Goal: Connect with others: Find contact information

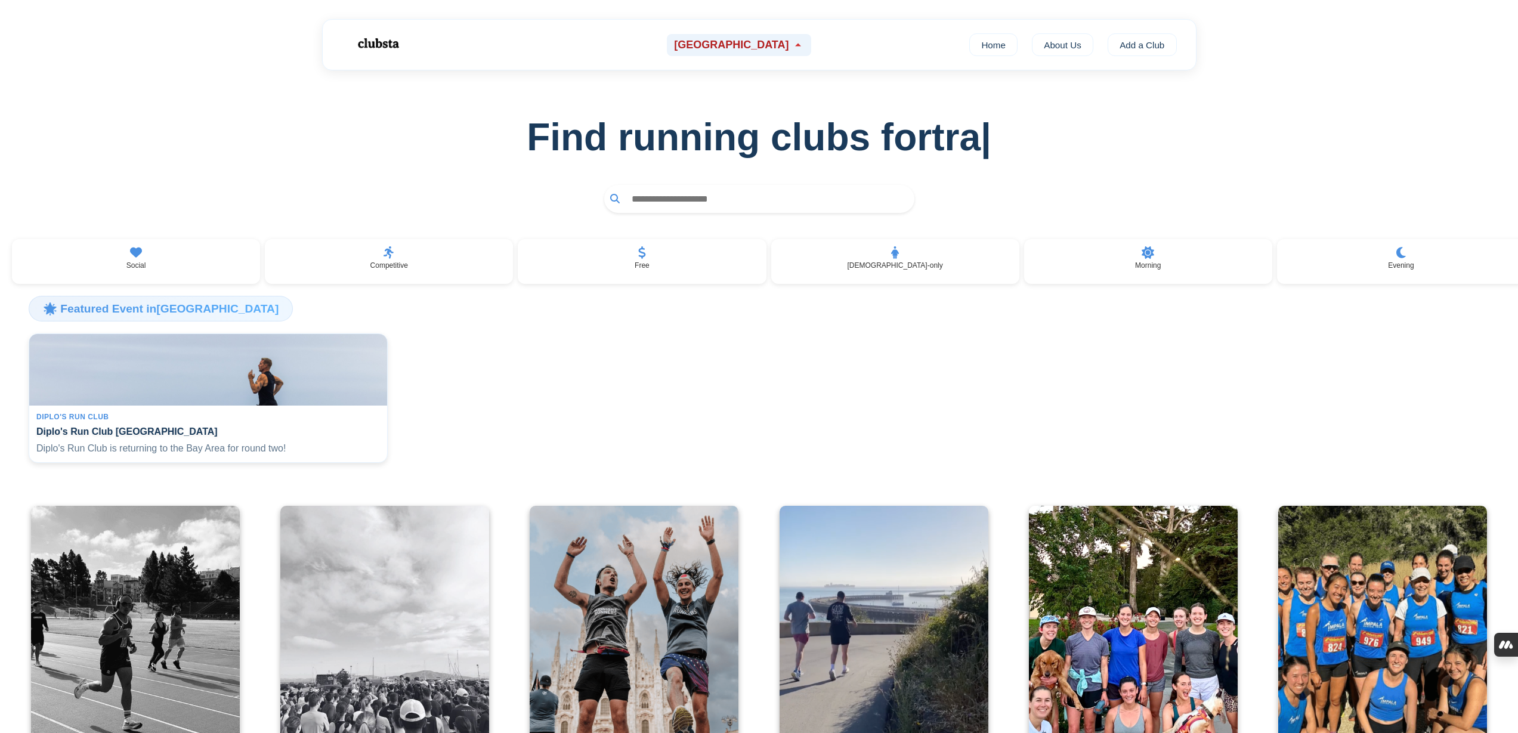
click at [755, 39] on span "[GEOGRAPHIC_DATA]" at bounding box center [731, 45] width 115 height 13
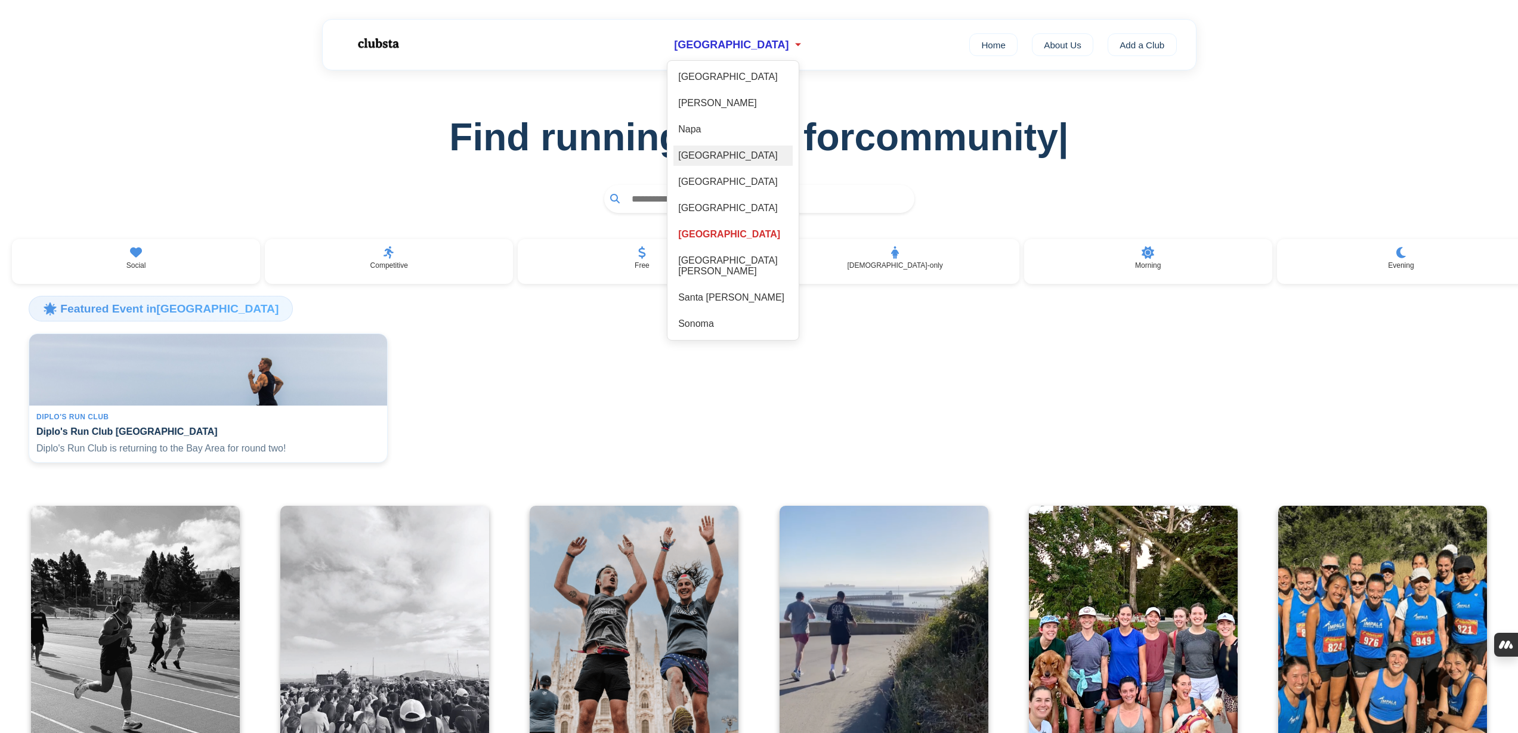
click at [719, 161] on div "[GEOGRAPHIC_DATA]" at bounding box center [732, 156] width 119 height 20
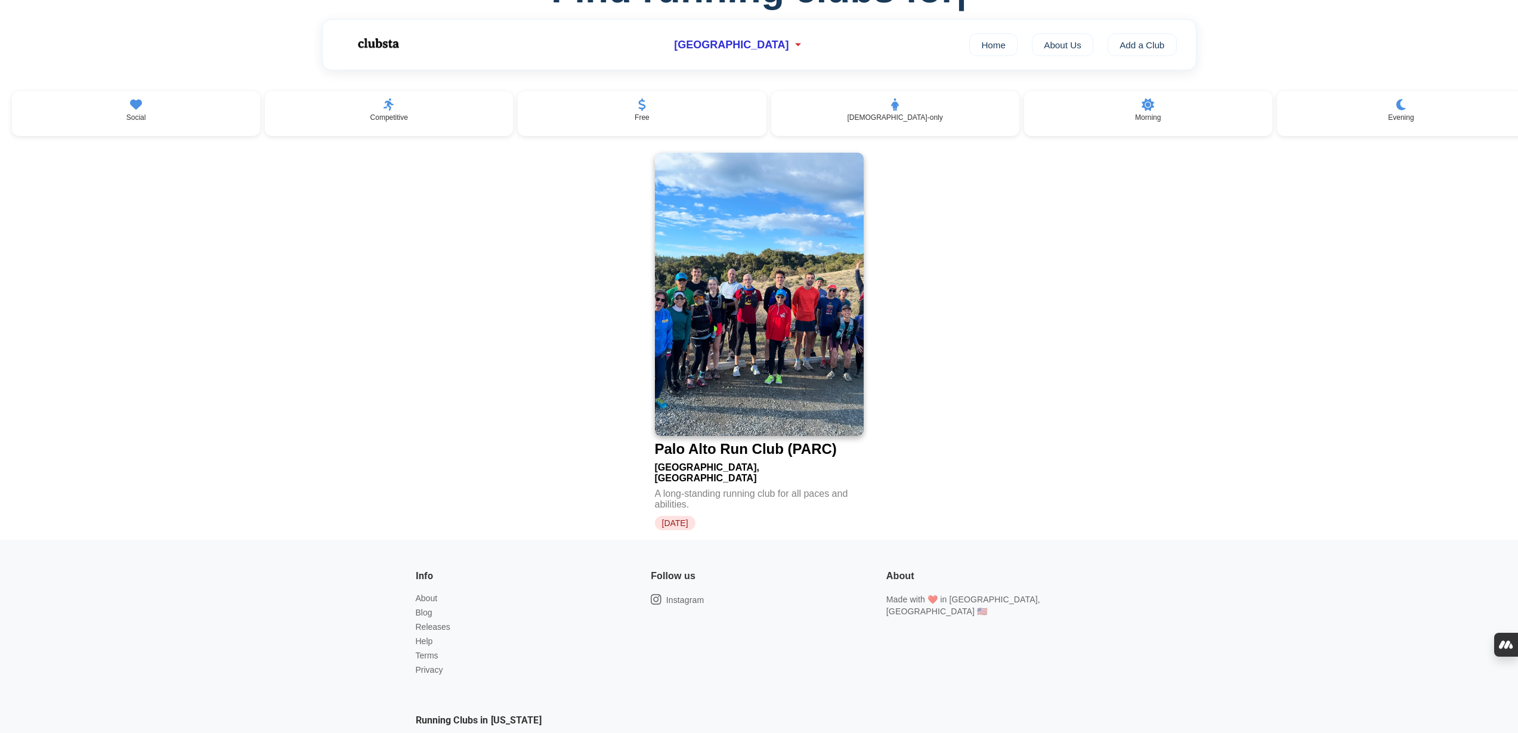
scroll to position [181, 0]
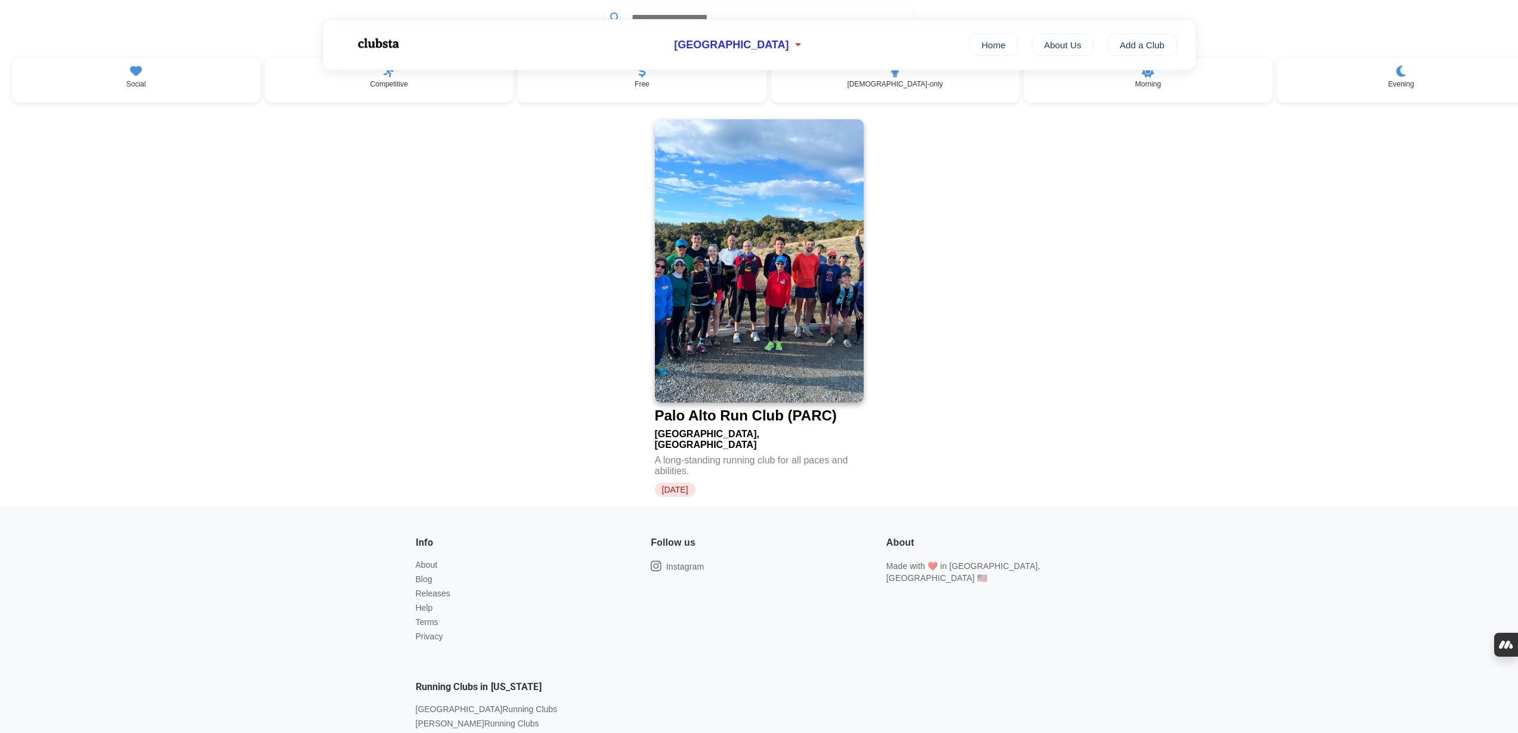
click at [707, 304] on img at bounding box center [759, 260] width 209 height 283
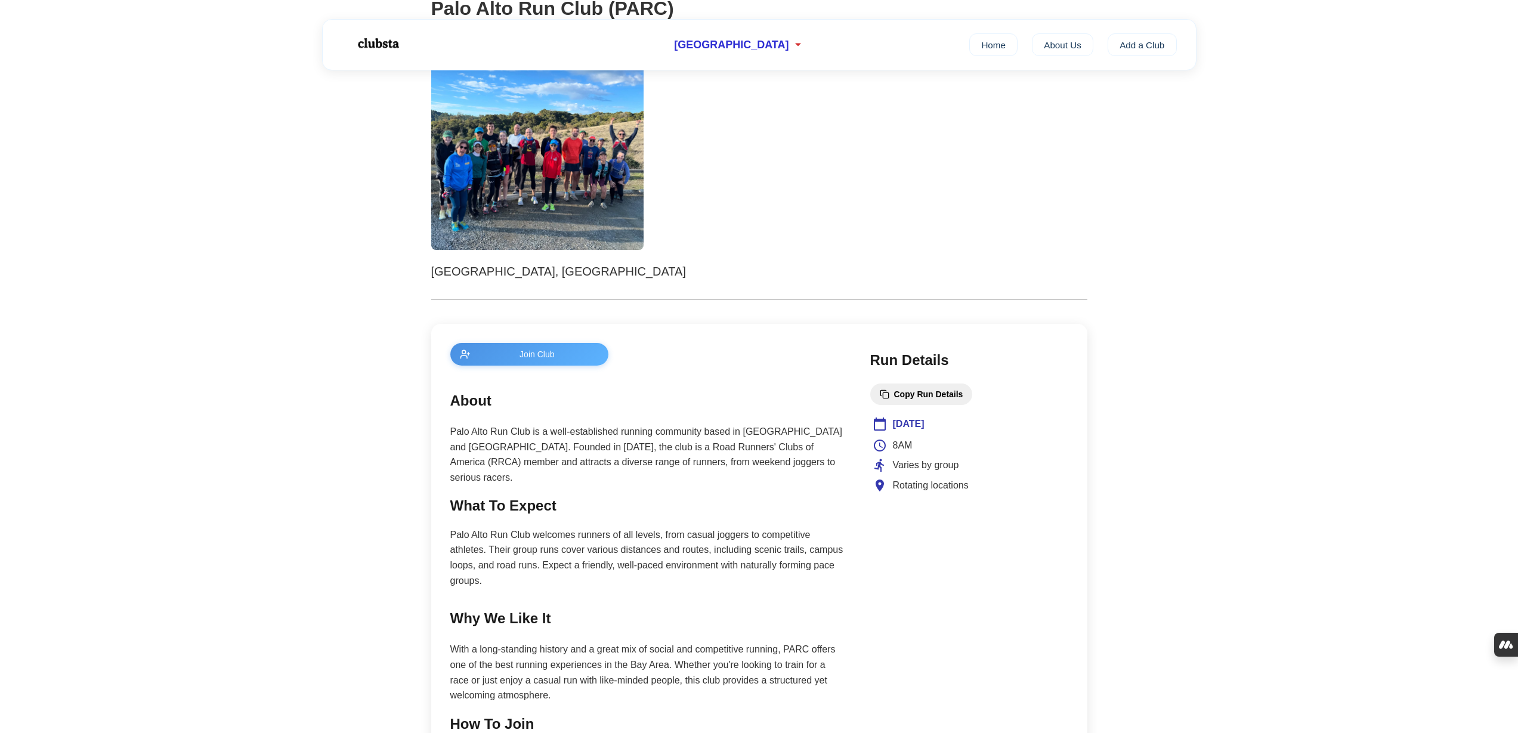
scroll to position [201, 0]
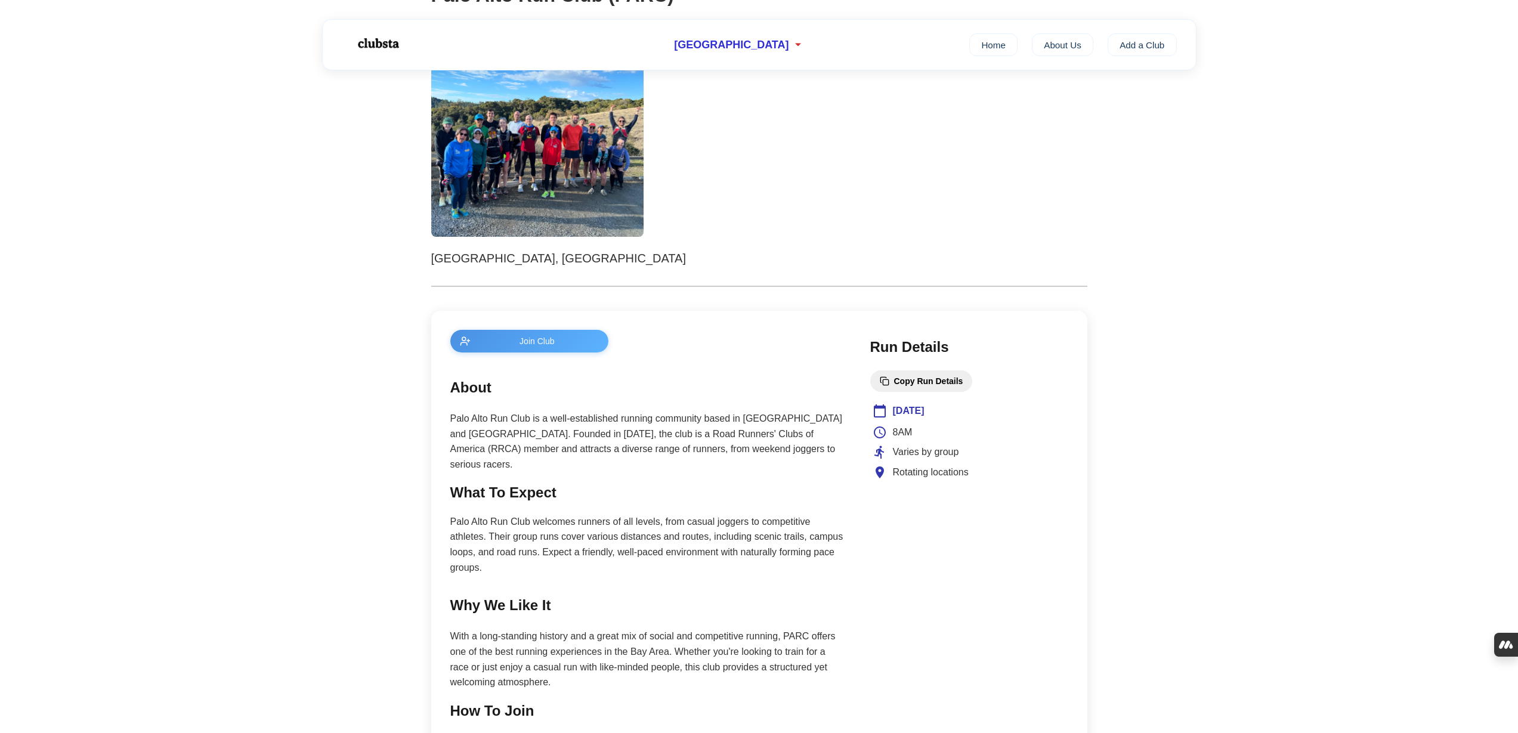
click at [555, 335] on button "Join Club" at bounding box center [529, 341] width 159 height 23
click at [533, 341] on span "Join Club" at bounding box center [537, 341] width 124 height 10
click at [781, 175] on div at bounding box center [759, 130] width 656 height 213
click at [753, 49] on div "[GEOGRAPHIC_DATA]" at bounding box center [739, 45] width 144 height 22
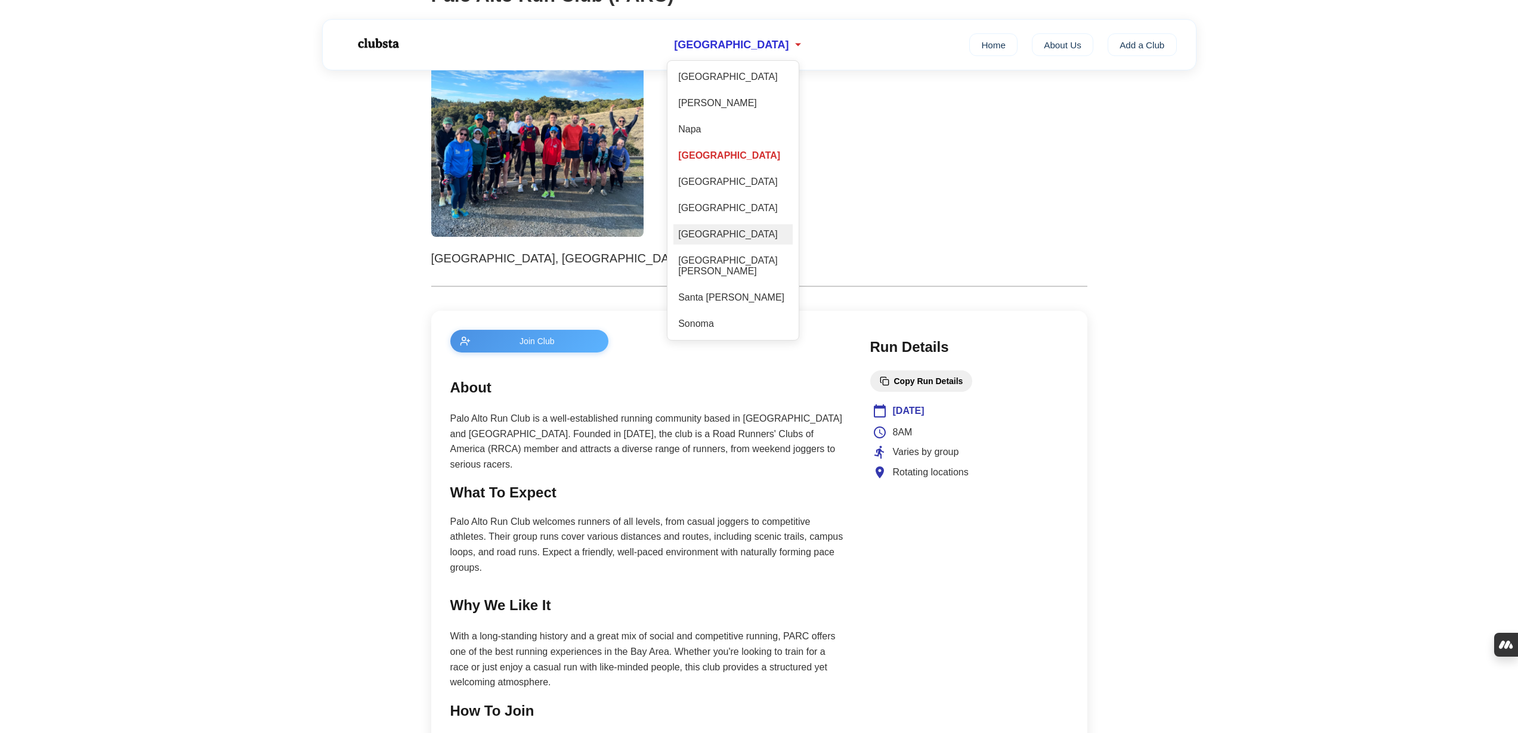
click at [733, 245] on div "[GEOGRAPHIC_DATA]" at bounding box center [732, 234] width 119 height 20
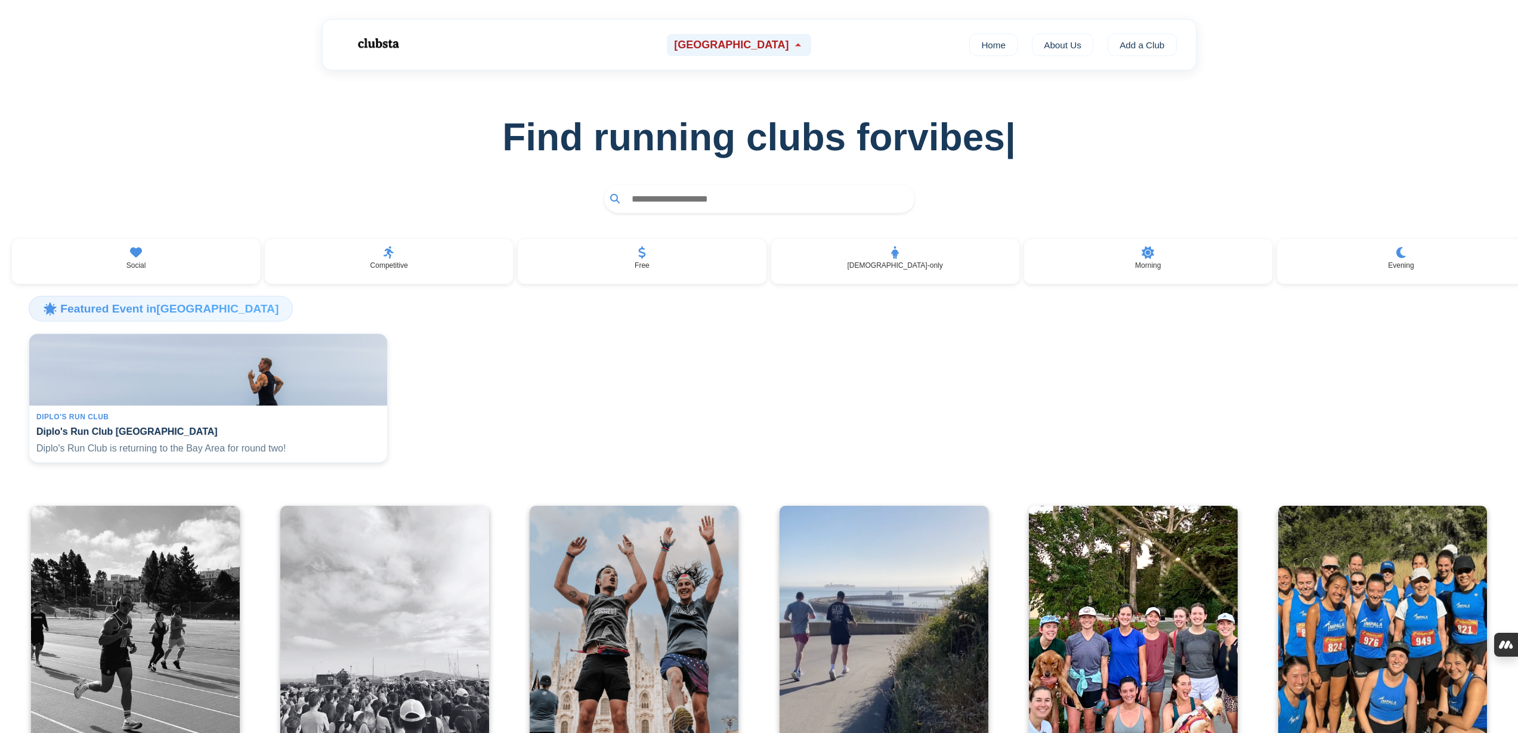
click at [754, 39] on span "[GEOGRAPHIC_DATA]" at bounding box center [731, 45] width 115 height 13
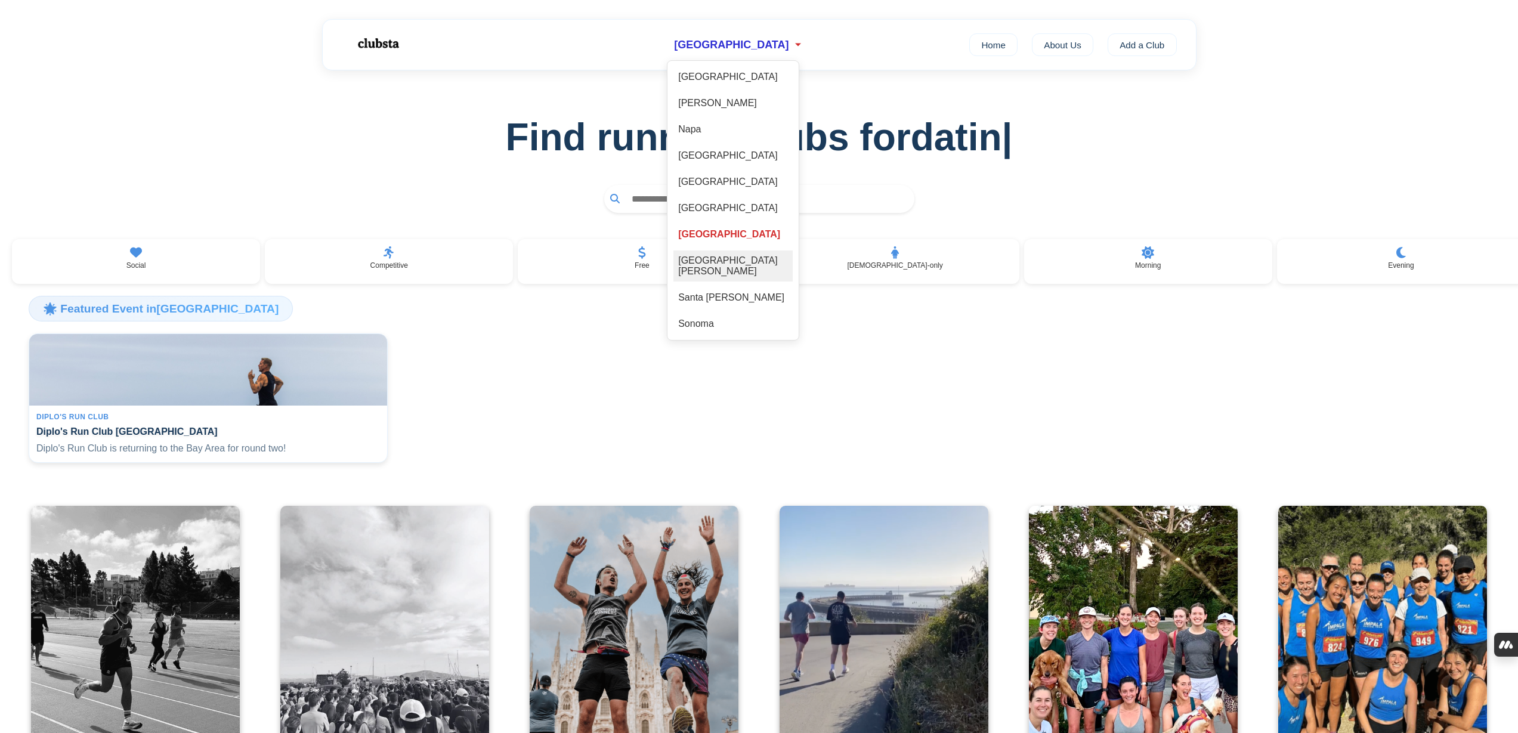
click at [729, 264] on div "[GEOGRAPHIC_DATA][PERSON_NAME]" at bounding box center [732, 265] width 119 height 31
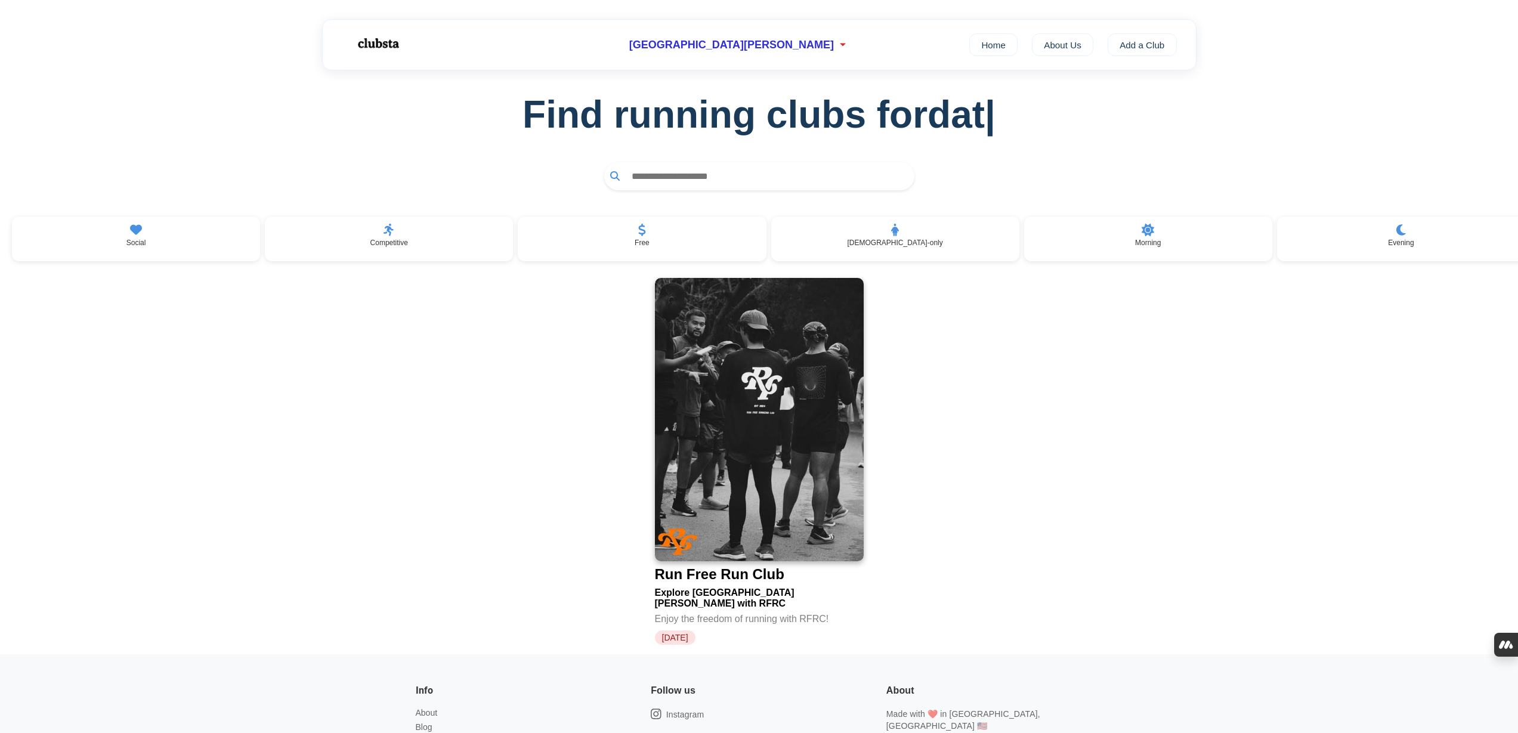
scroll to position [177, 0]
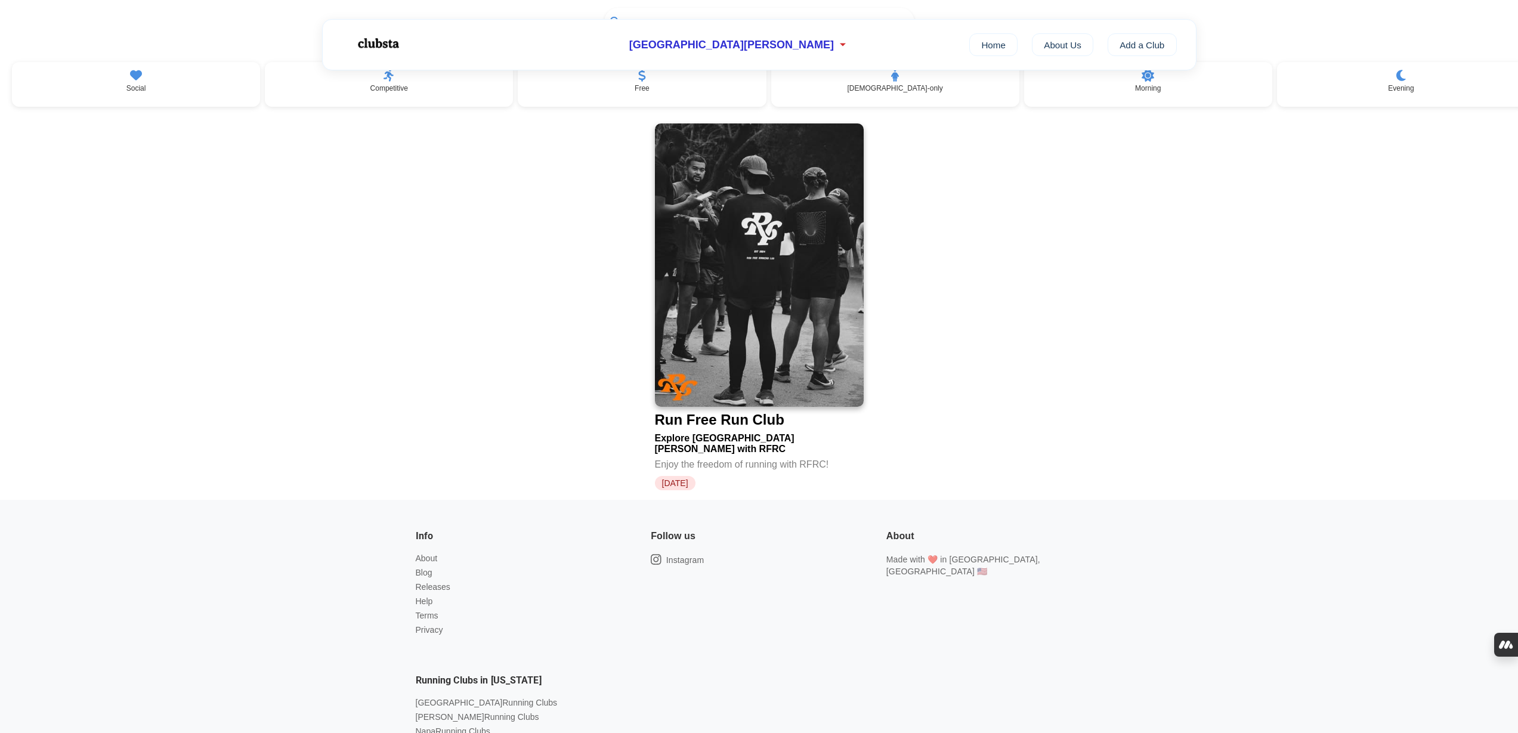
click at [751, 246] on img at bounding box center [759, 264] width 209 height 283
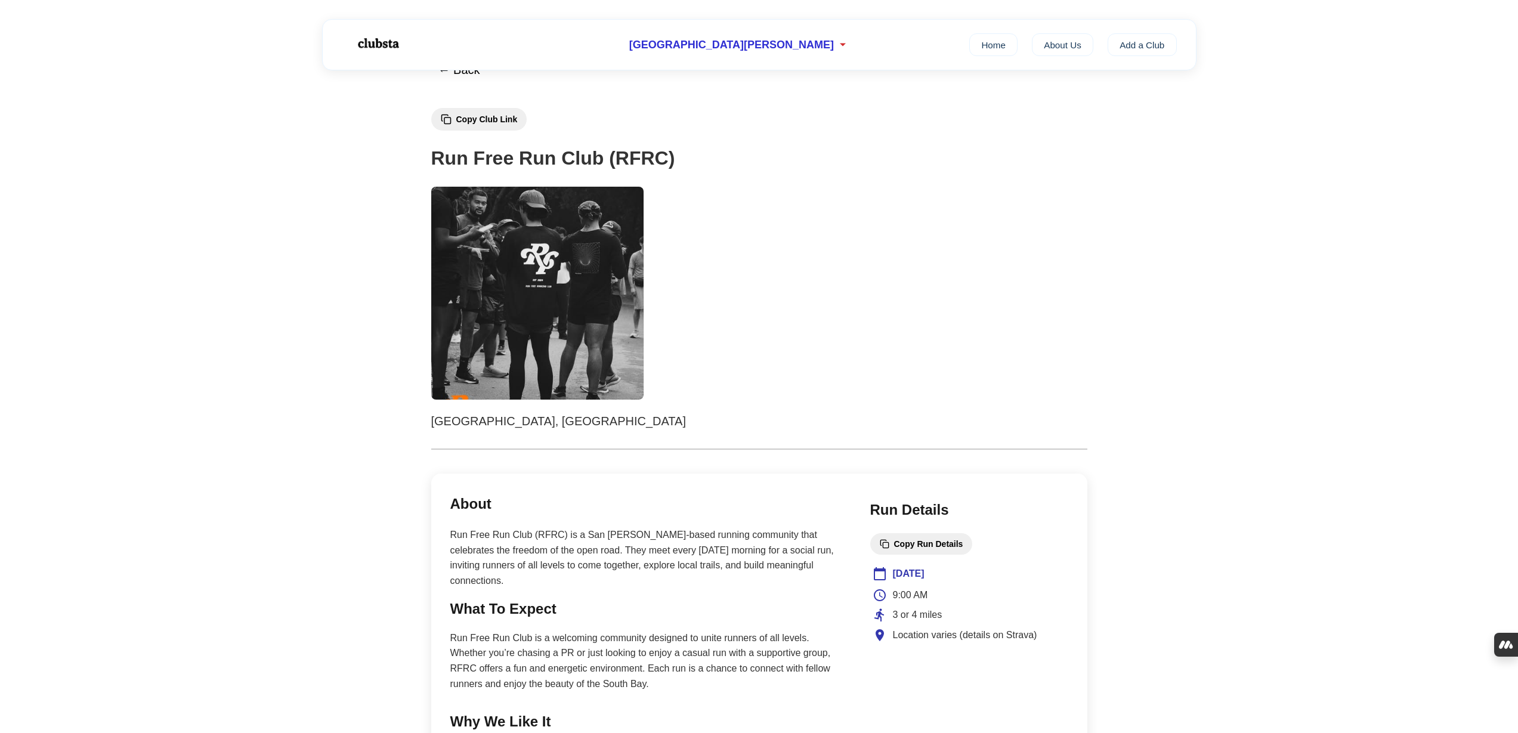
scroll to position [330, 0]
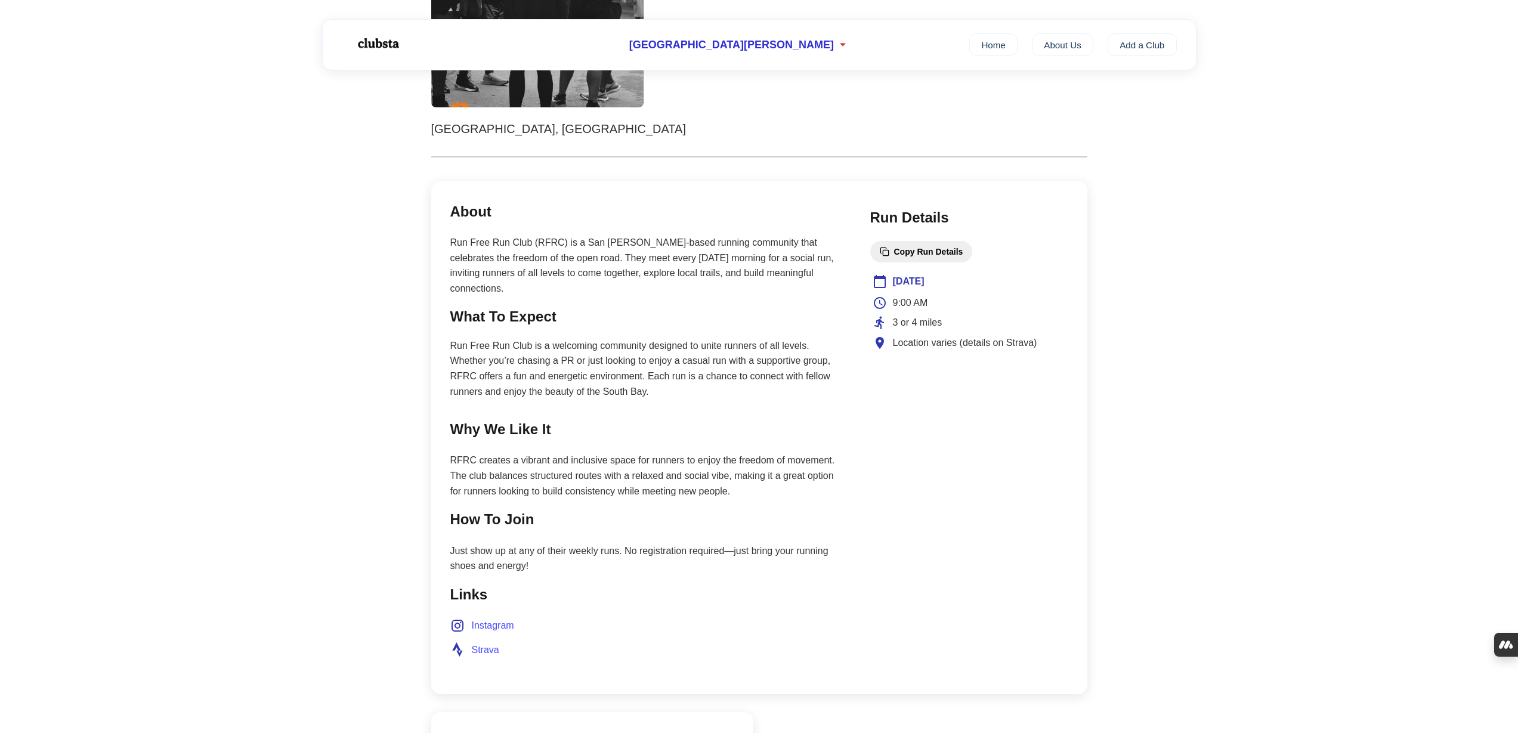
click at [484, 645] on span "Strava" at bounding box center [485, 650] width 27 height 16
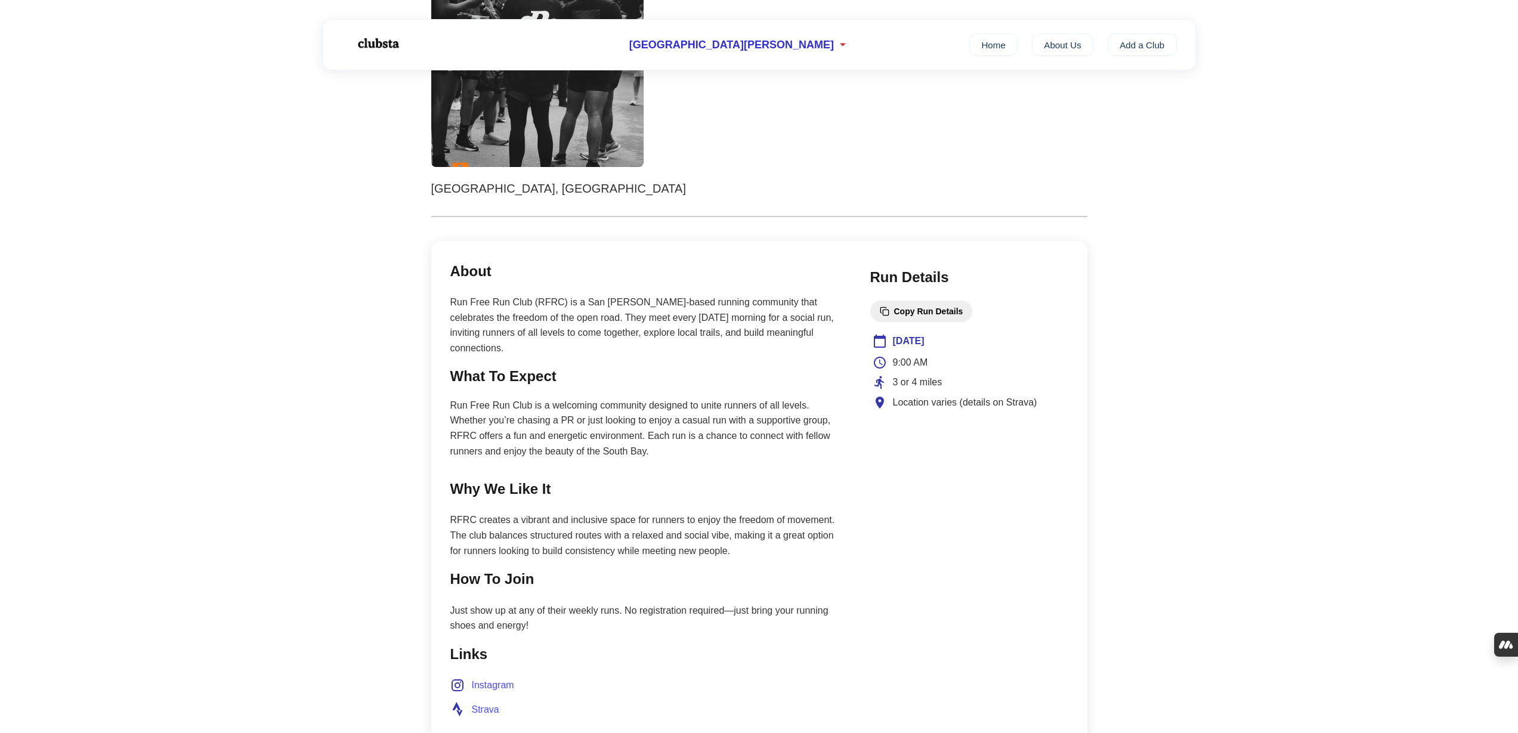
scroll to position [0, 0]
